Goal: Task Accomplishment & Management: Manage account settings

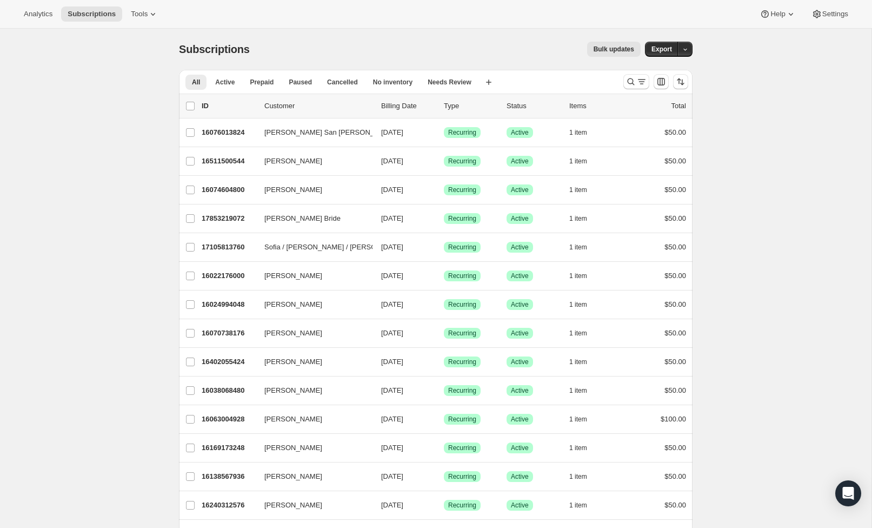
scroll to position [6, 0]
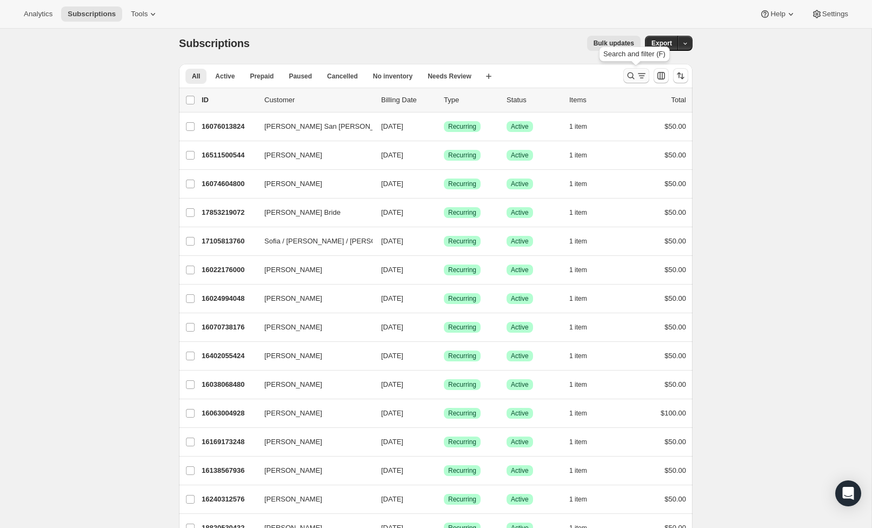
click at [630, 72] on icon "Search and filter results" at bounding box center [631, 75] width 11 height 11
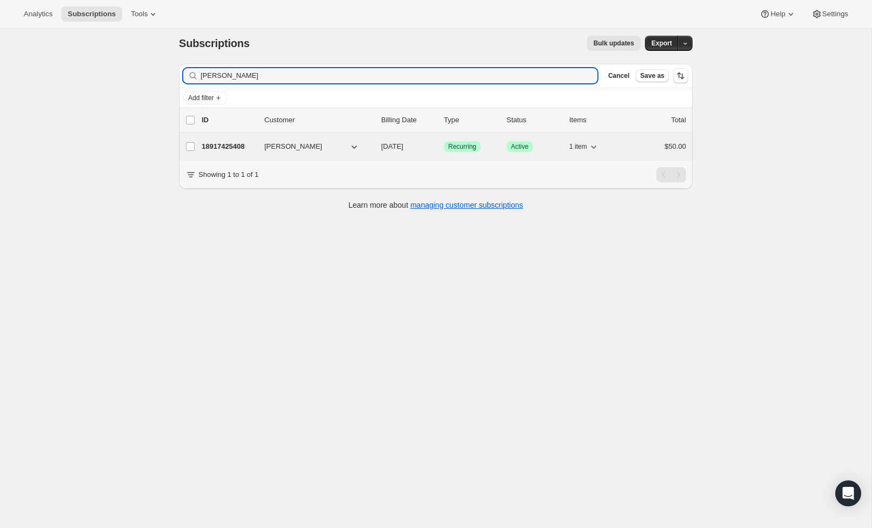
type input "[PERSON_NAME]"
click at [302, 140] on div "18917425408 [PERSON_NAME] [DATE] Success Recurring Success Active 1 item $50.00" at bounding box center [444, 146] width 484 height 15
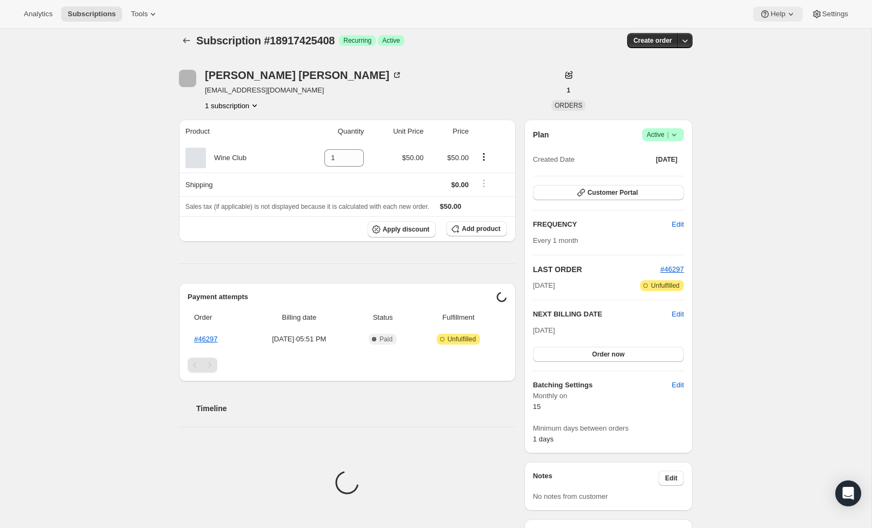
scroll to position [10, 0]
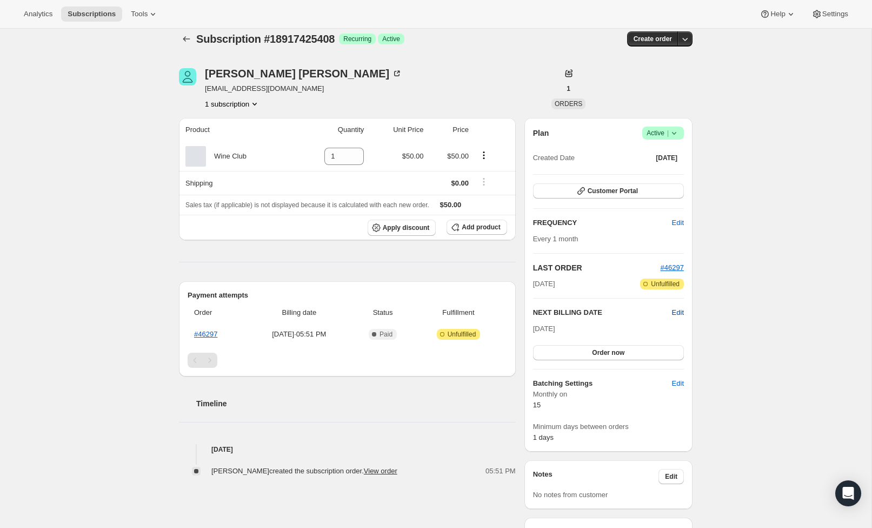
click at [676, 309] on span "Edit" at bounding box center [678, 312] width 12 height 11
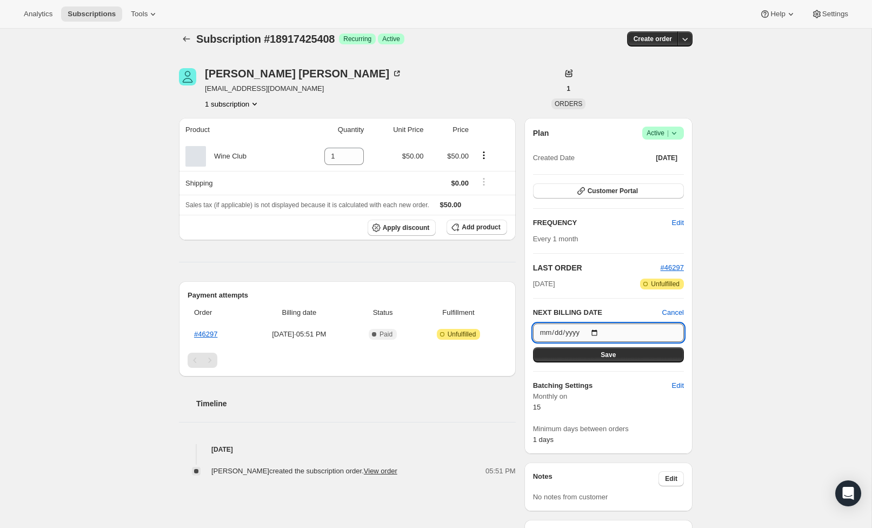
click at [640, 328] on input "[DATE]" at bounding box center [608, 332] width 151 height 18
type input "[DATE]"
click at [643, 357] on button "Save" at bounding box center [608, 354] width 151 height 15
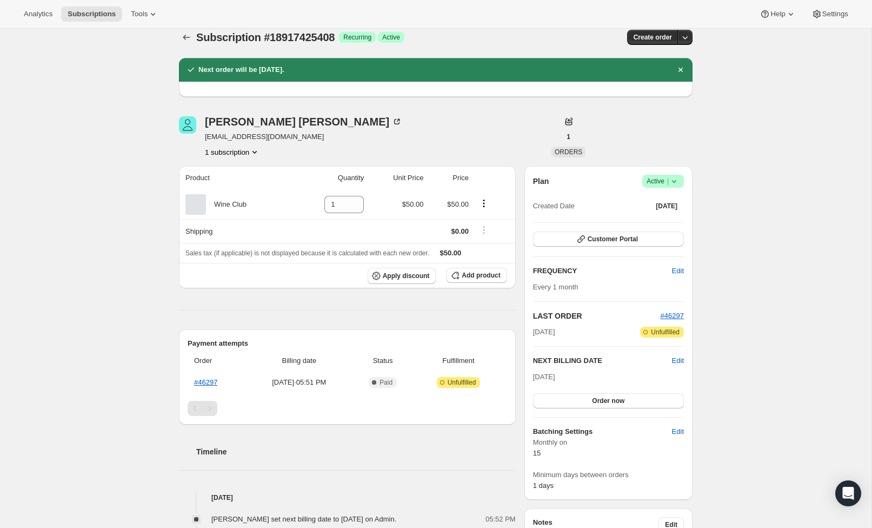
scroll to position [13, 0]
